Goal: Information Seeking & Learning: Understand process/instructions

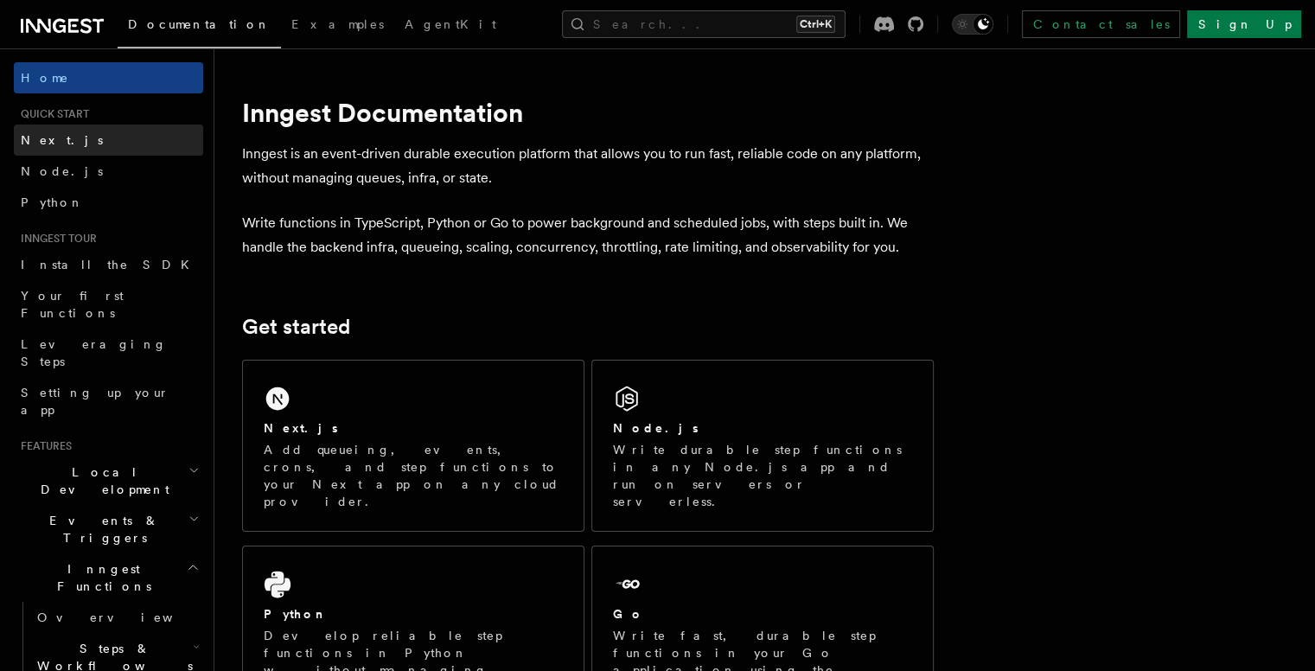
click at [68, 133] on link "Next.js" at bounding box center [108, 140] width 189 height 31
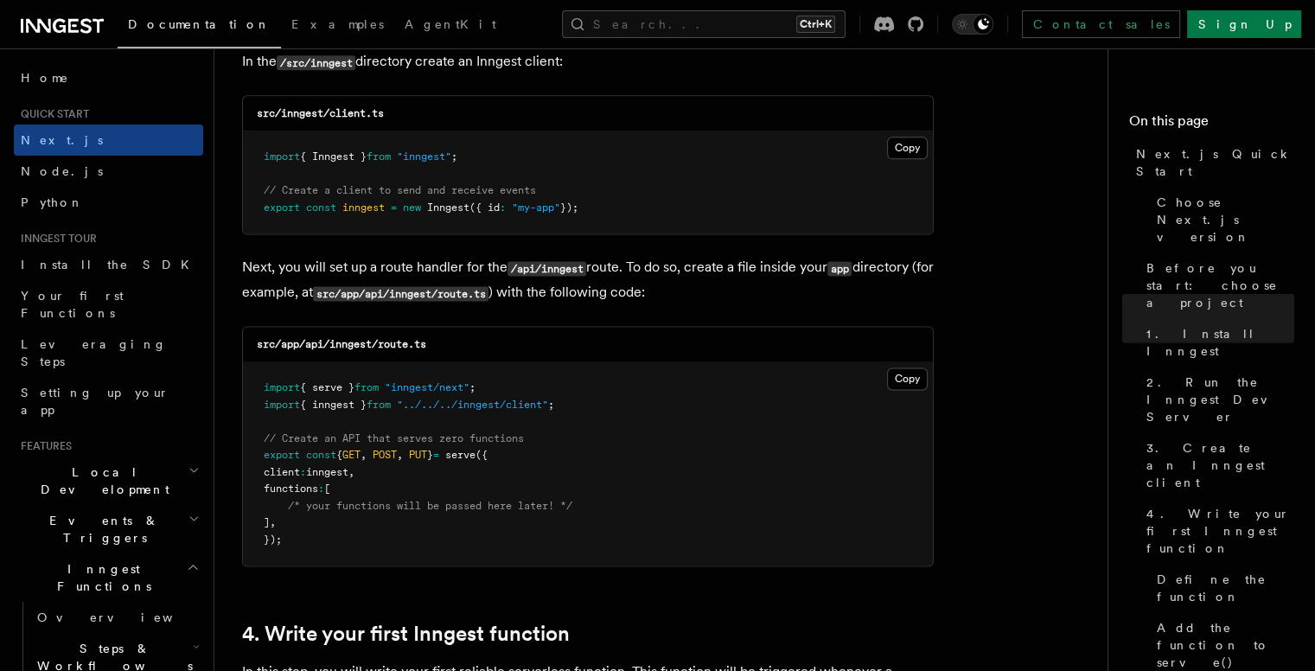
scroll to position [2242, 0]
click at [913, 149] on button "Copy Copied" at bounding box center [907, 147] width 41 height 22
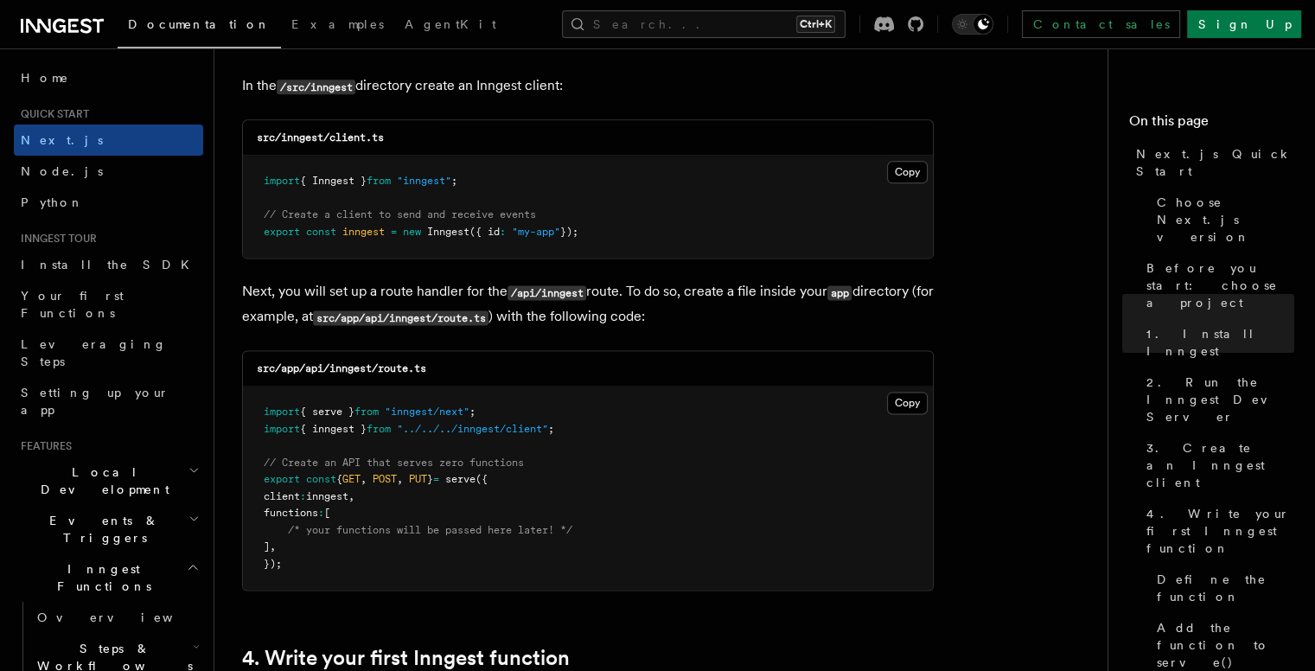
scroll to position [2216, 0]
click at [903, 402] on button "Copy Copied" at bounding box center [907, 404] width 41 height 22
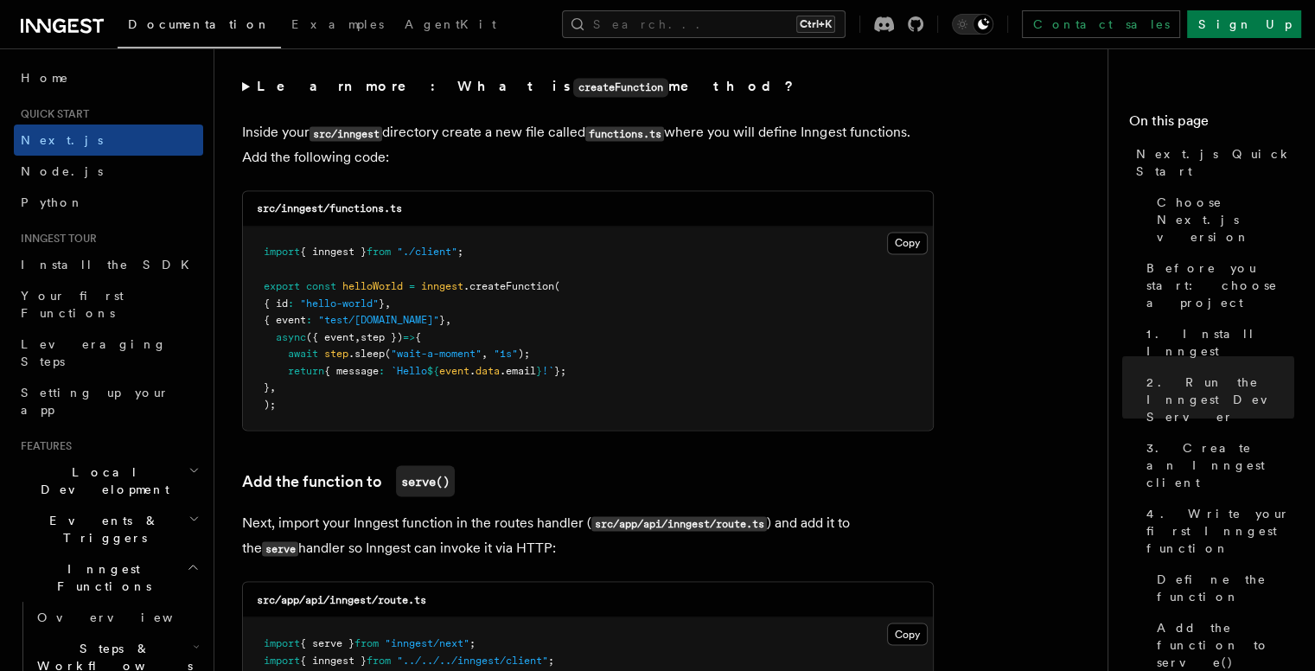
scroll to position [3019, 0]
click at [906, 240] on button "Copy Copied" at bounding box center [907, 242] width 41 height 22
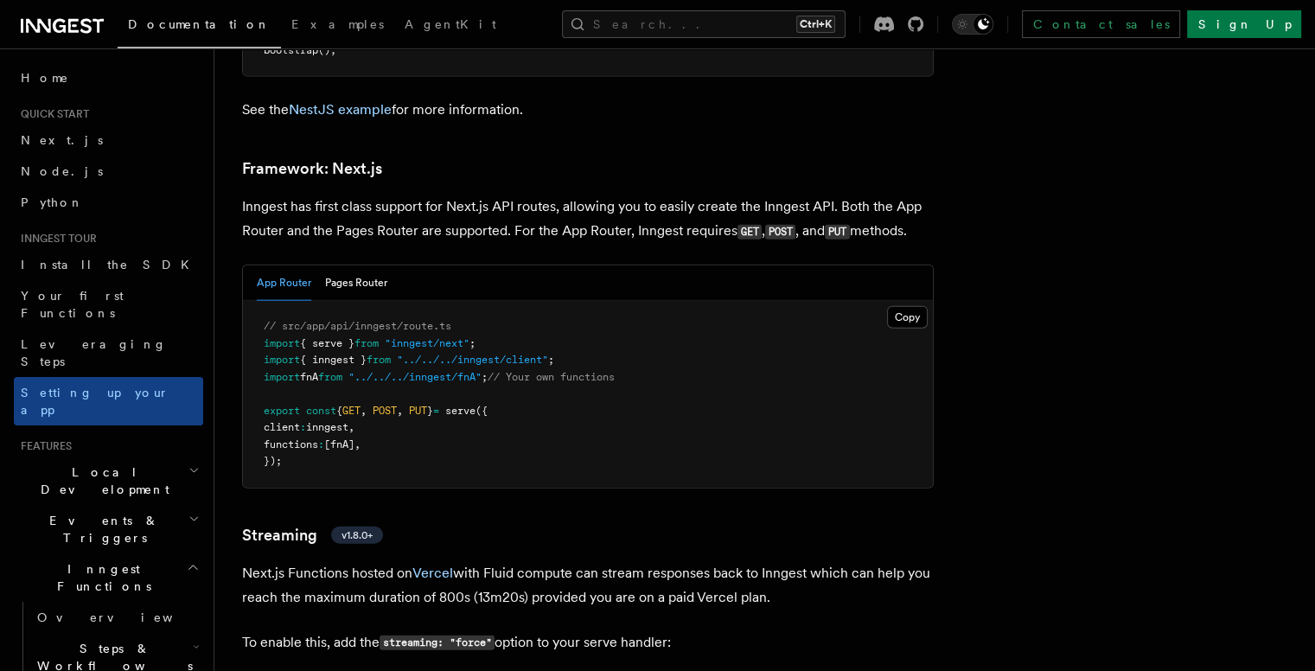
scroll to position [10575, 0]
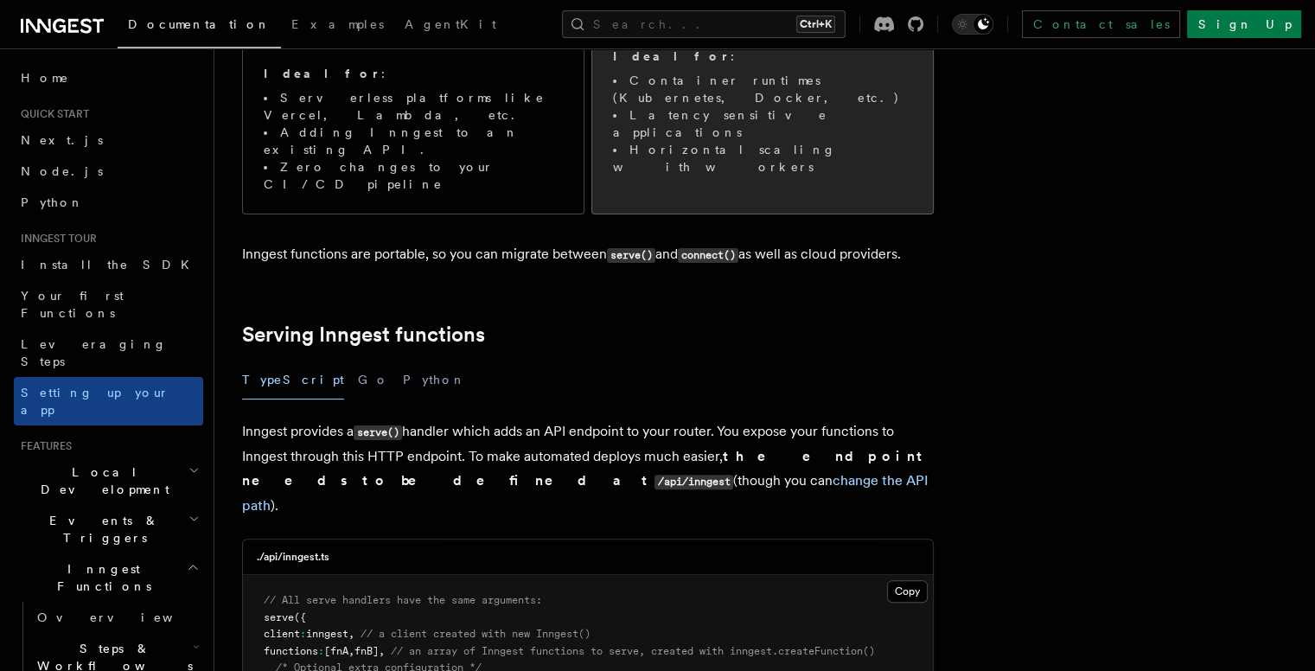
scroll to position [349, 0]
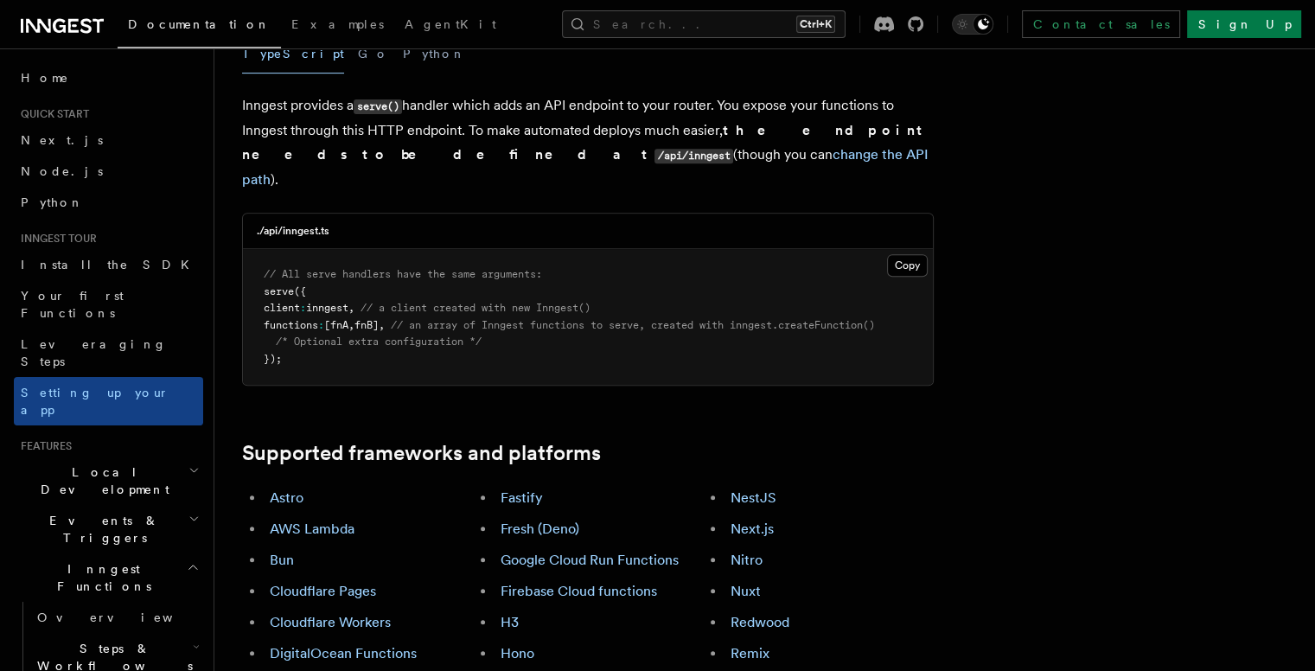
scroll to position [0, 4]
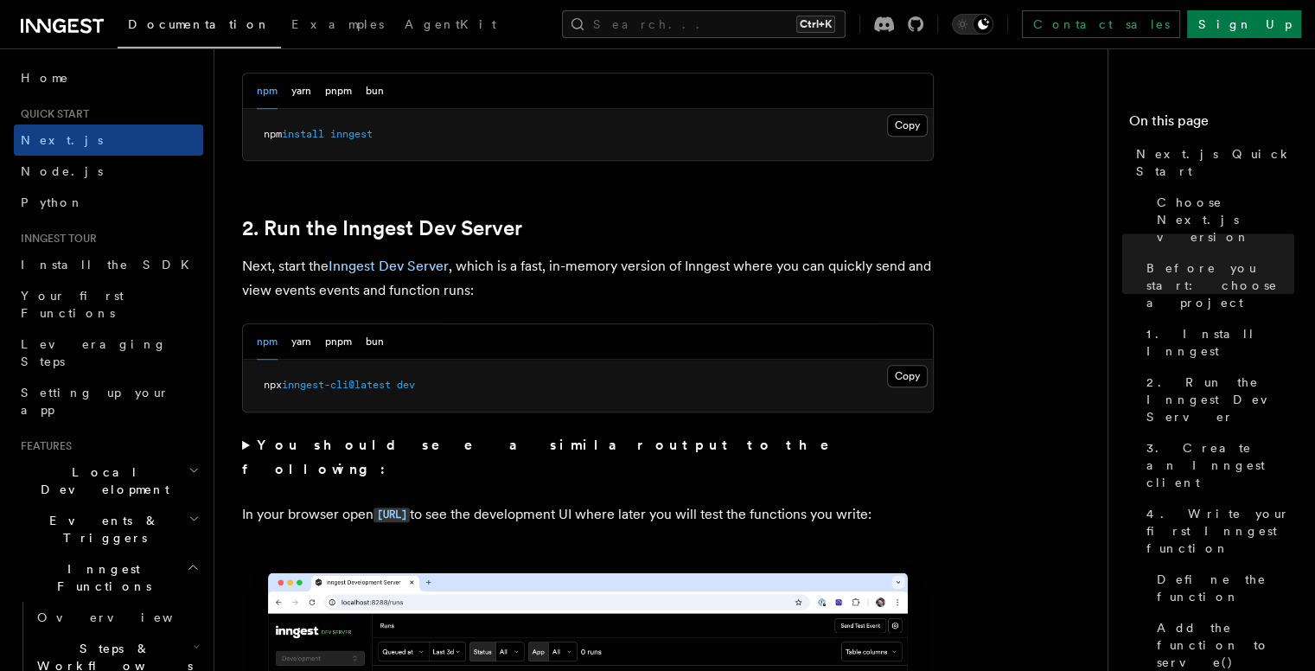
scroll to position [957, 0]
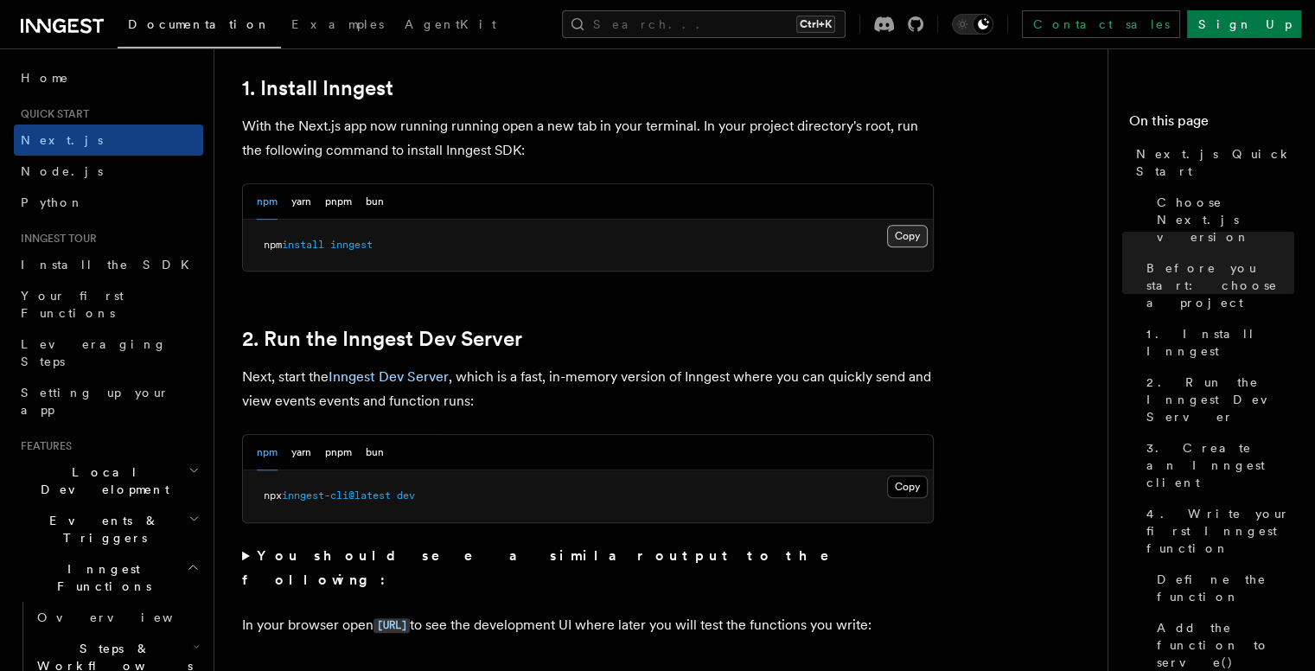
click at [914, 238] on button "Copy Copied" at bounding box center [907, 236] width 41 height 22
